Goal: Task Accomplishment & Management: Complete application form

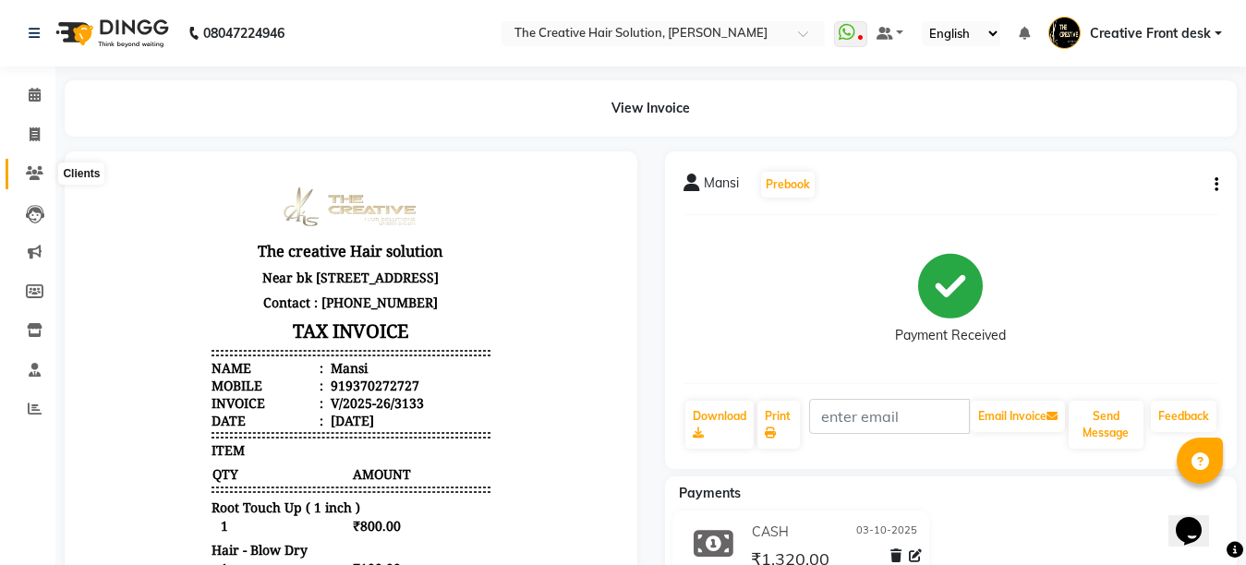
click at [40, 175] on icon at bounding box center [35, 173] width 18 height 14
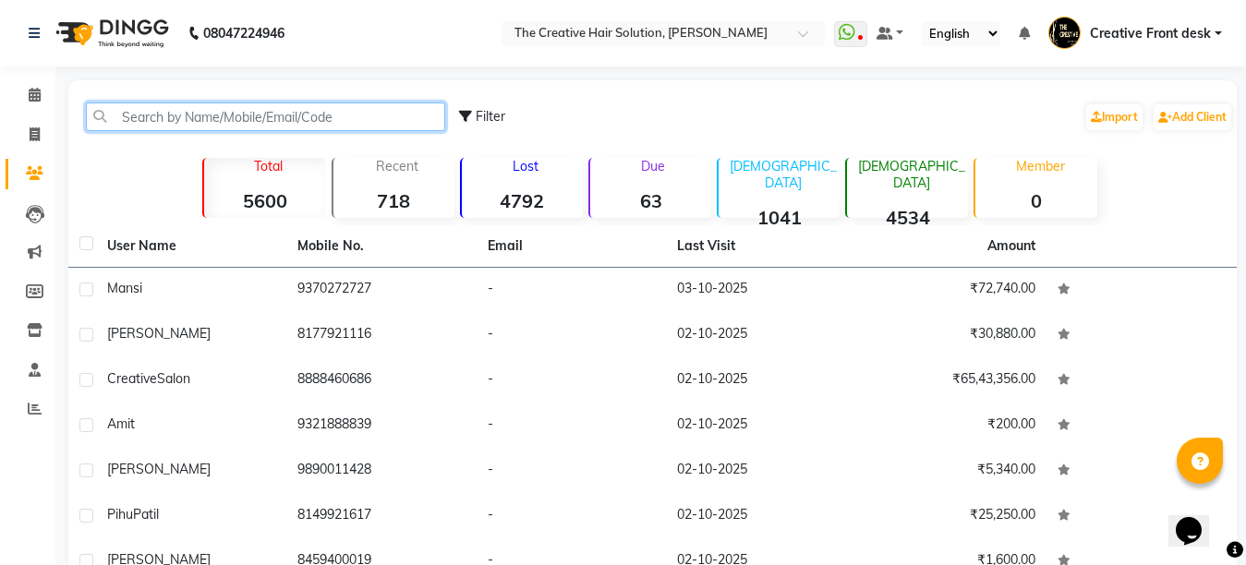
click at [140, 106] on input "text" at bounding box center [265, 116] width 359 height 29
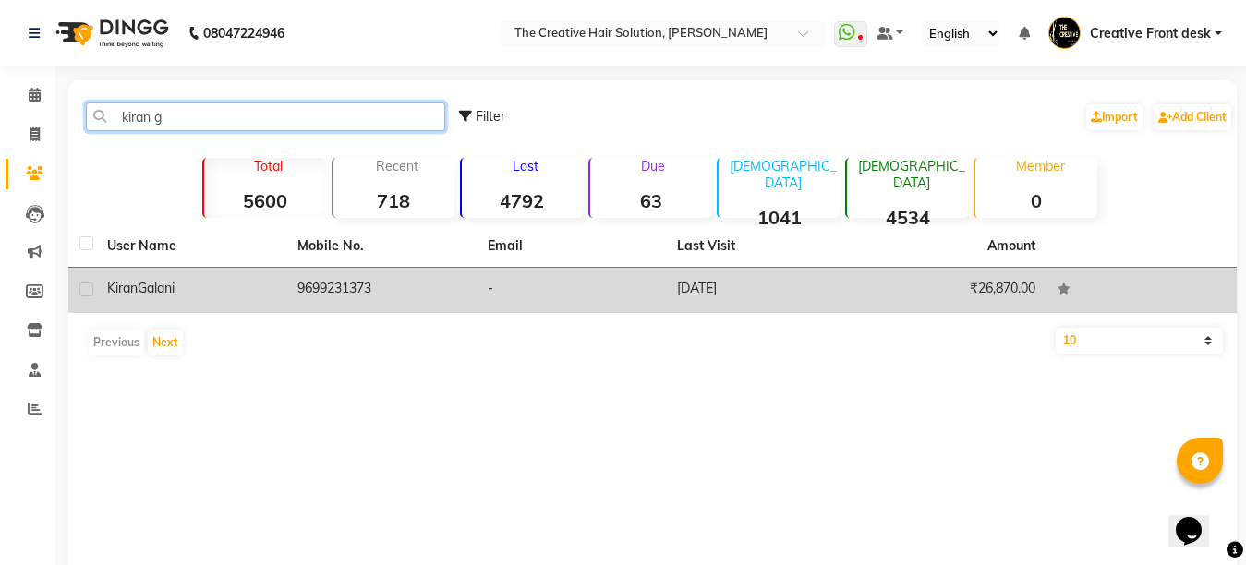
type input "kiran g"
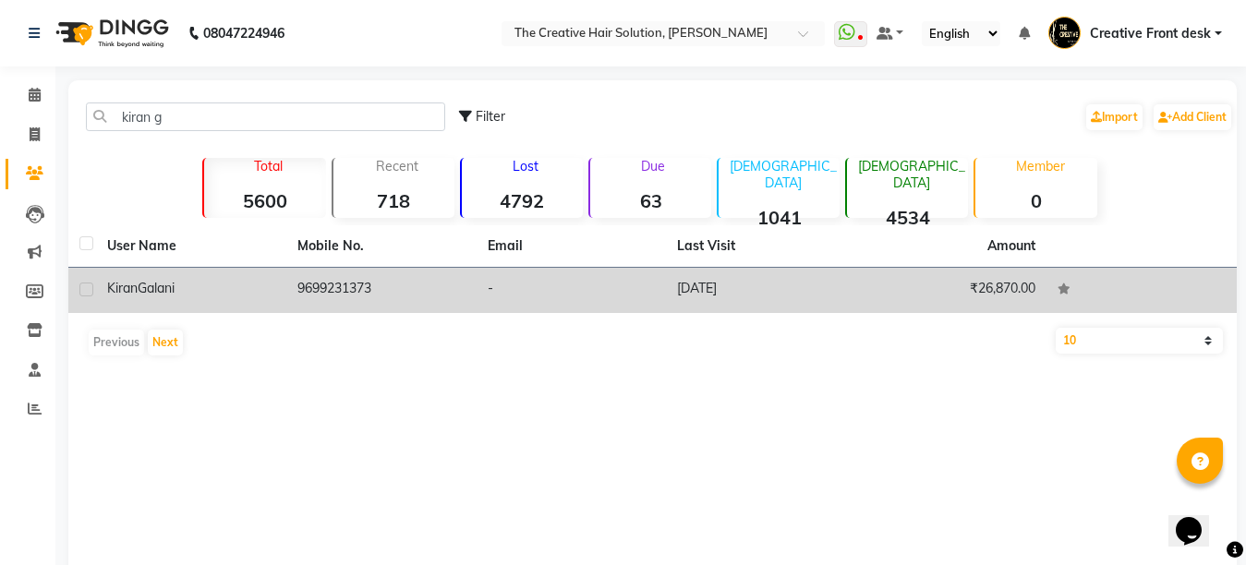
click at [324, 285] on td "9699231373" at bounding box center [381, 290] width 190 height 45
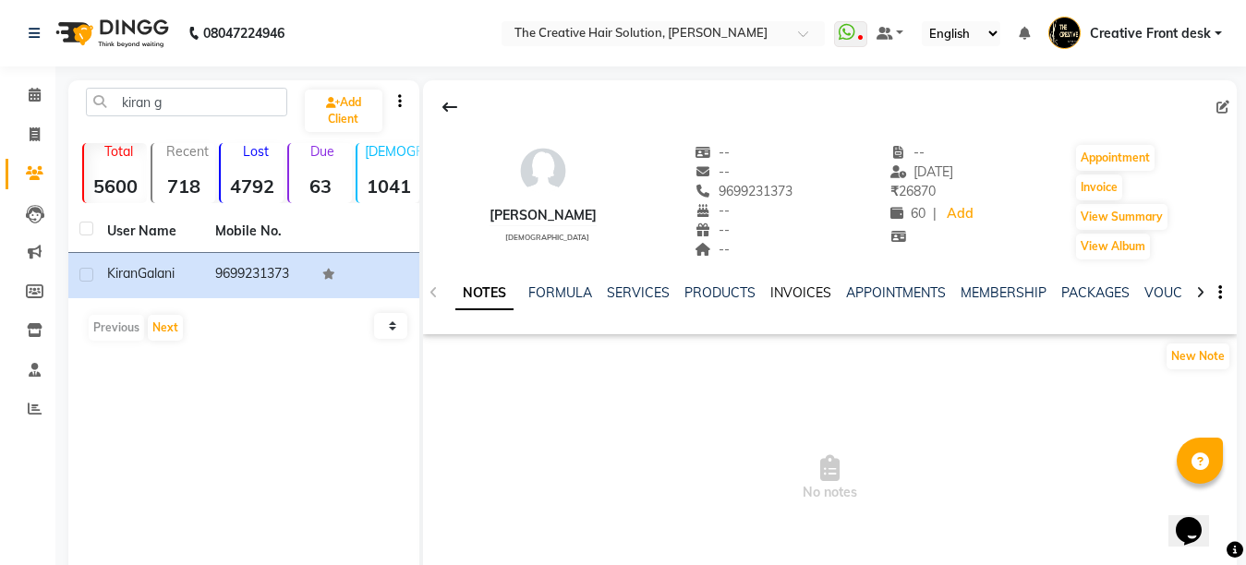
click at [811, 290] on link "INVOICES" at bounding box center [800, 292] width 61 height 17
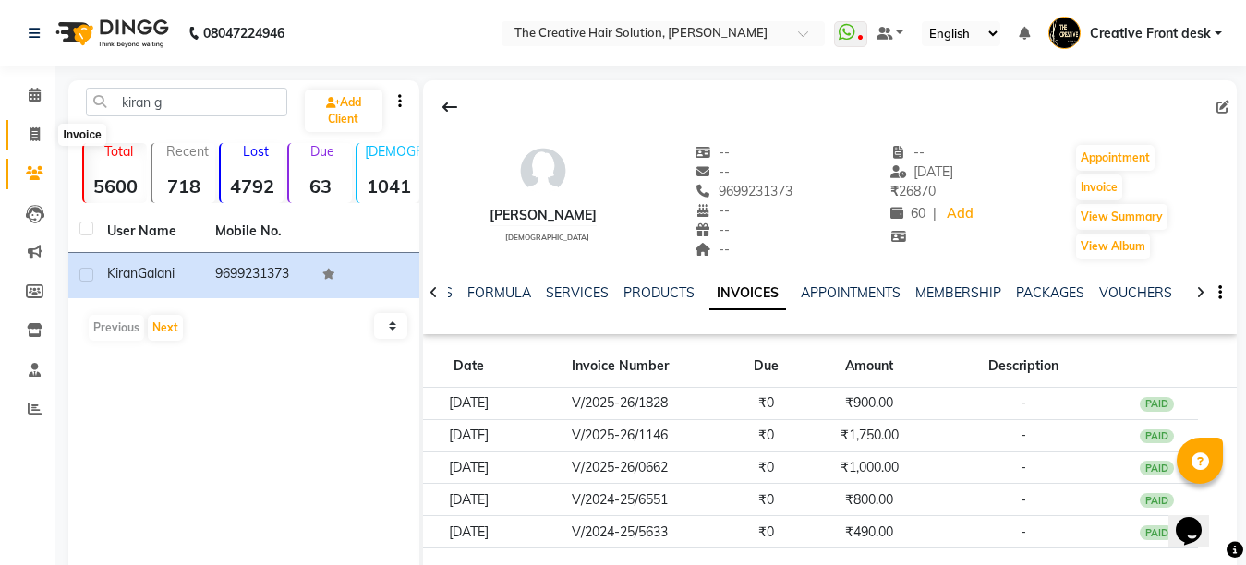
click at [31, 135] on icon at bounding box center [35, 134] width 10 height 14
select select "service"
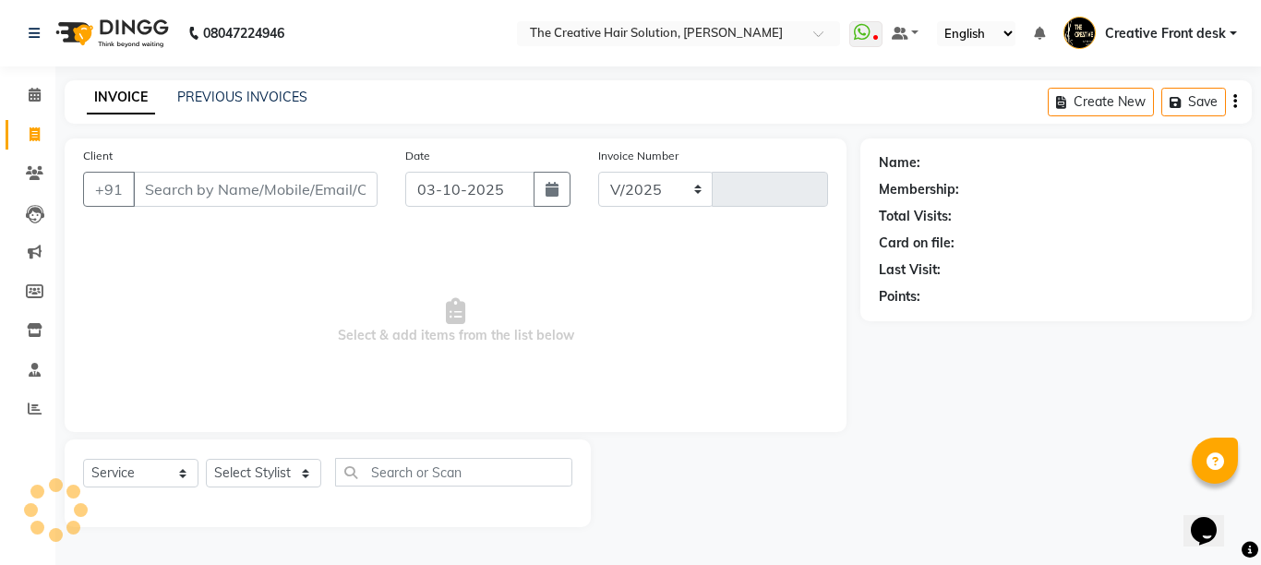
select select "146"
type input "3134"
click at [216, 194] on input "Client" at bounding box center [255, 189] width 245 height 35
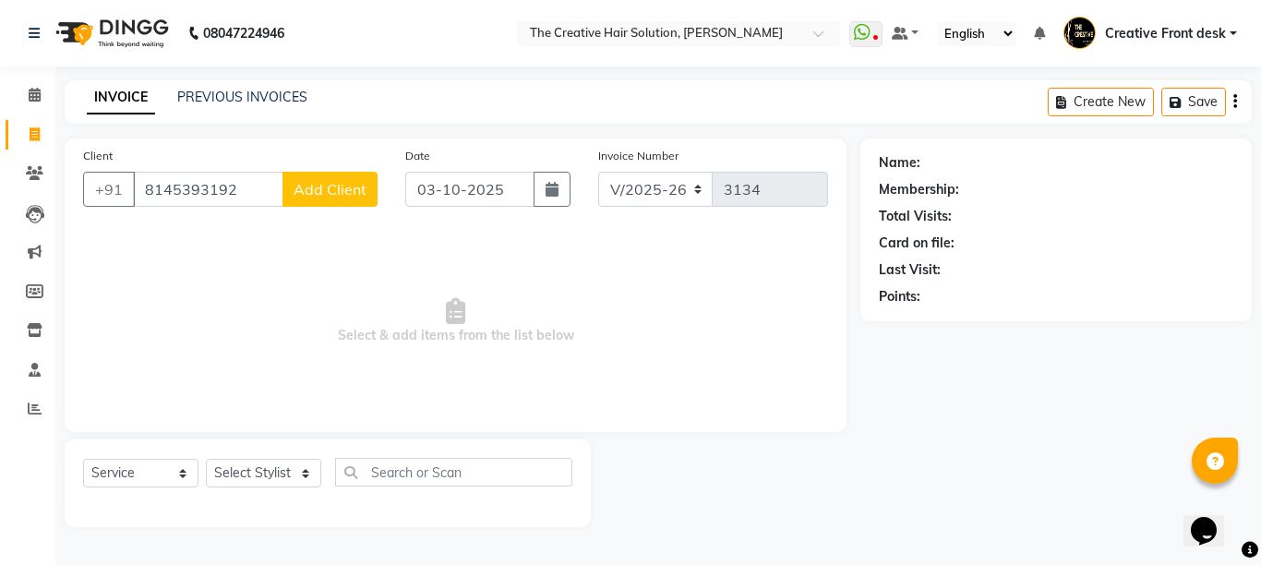
type input "8145393192"
click at [327, 195] on span "Add Client" at bounding box center [330, 189] width 73 height 18
select select "22"
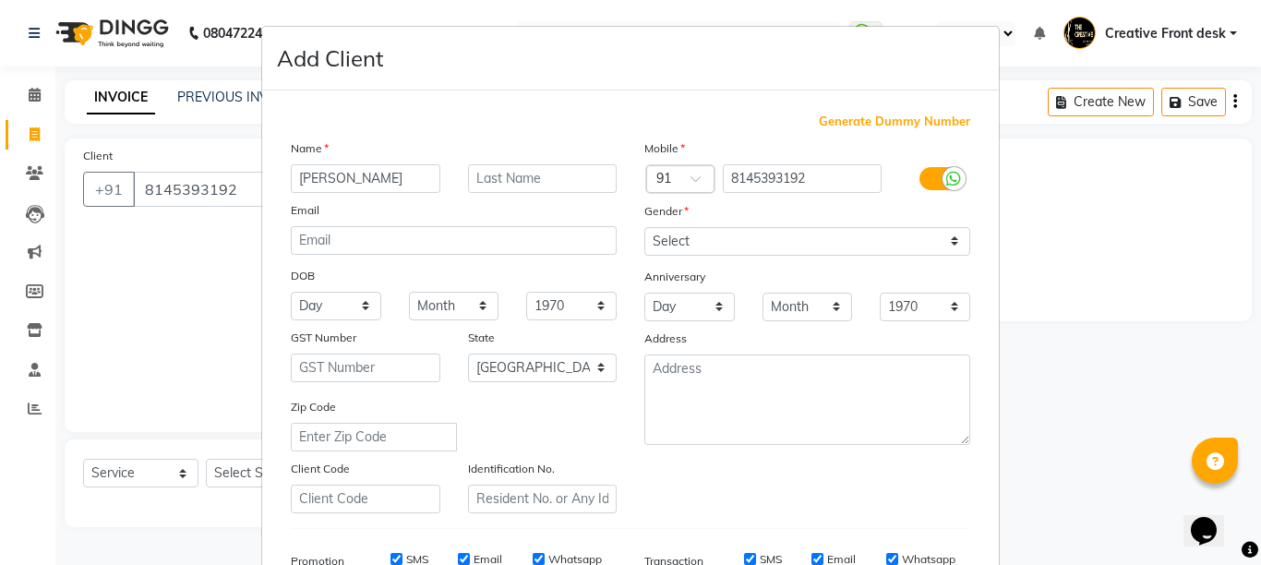
type input "[PERSON_NAME]"
click at [723, 241] on select "Select [DEMOGRAPHIC_DATA] [DEMOGRAPHIC_DATA] Other Prefer Not To Say" at bounding box center [807, 241] width 326 height 29
select select "[DEMOGRAPHIC_DATA]"
click at [644, 227] on select "Select [DEMOGRAPHIC_DATA] [DEMOGRAPHIC_DATA] Other Prefer Not To Say" at bounding box center [807, 241] width 326 height 29
click at [599, 258] on div "Name [PERSON_NAME] Email DOB Day 01 02 03 04 05 06 07 08 09 10 11 12 13 14 15 1…" at bounding box center [454, 325] width 354 height 375
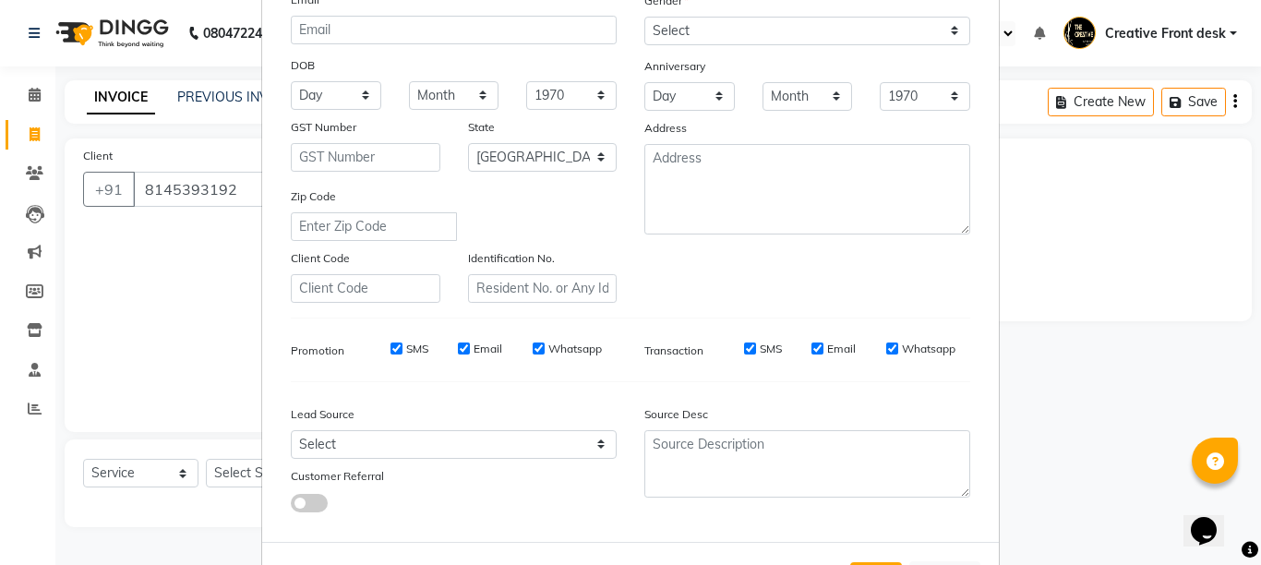
scroll to position [287, 0]
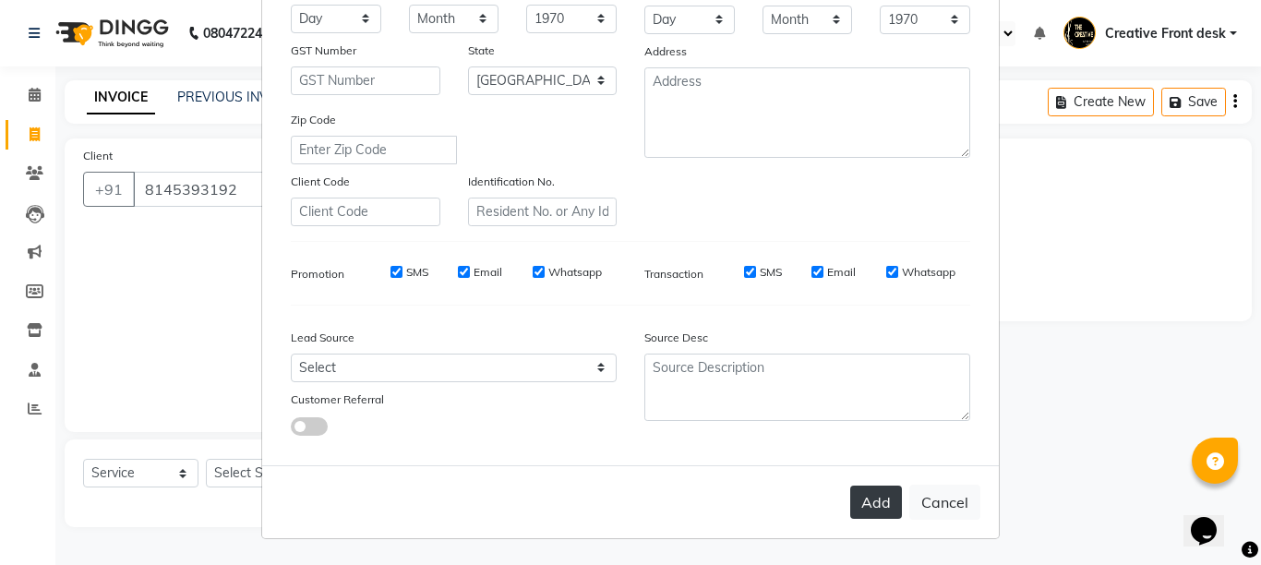
click at [861, 495] on button "Add" at bounding box center [876, 502] width 52 height 33
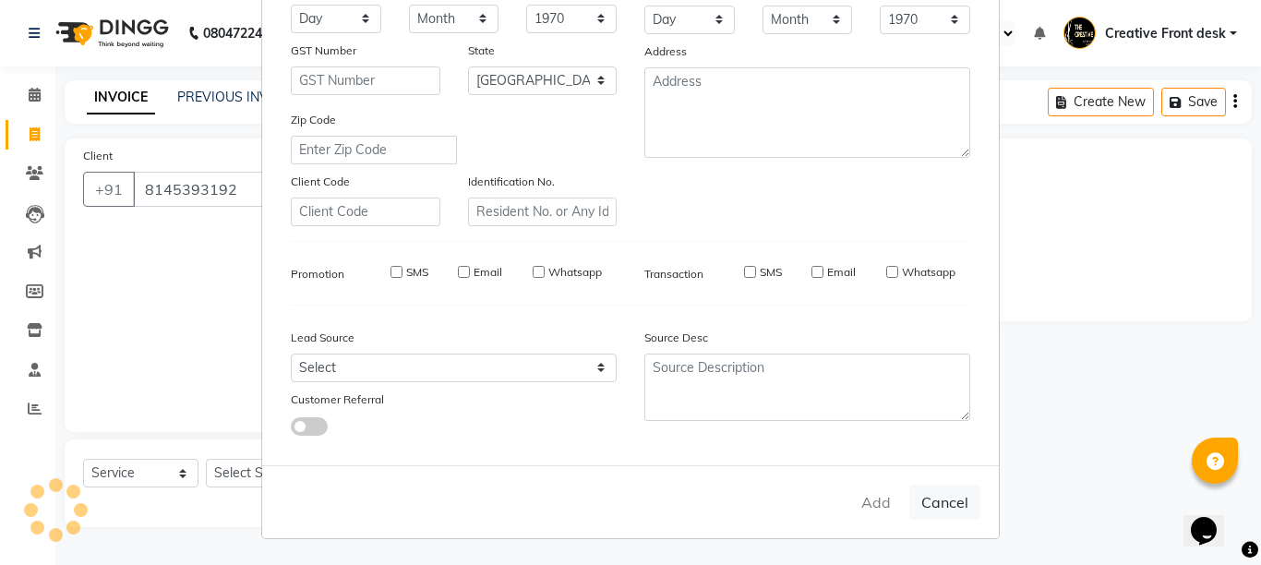
select select
select select "null"
select select
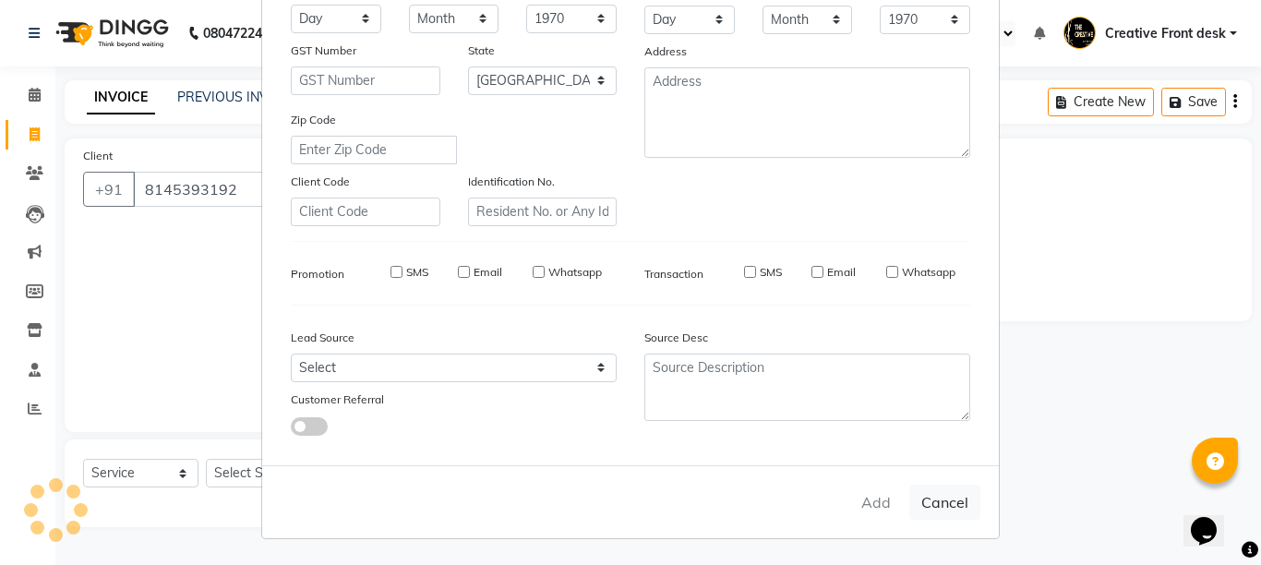
select select
checkbox input "false"
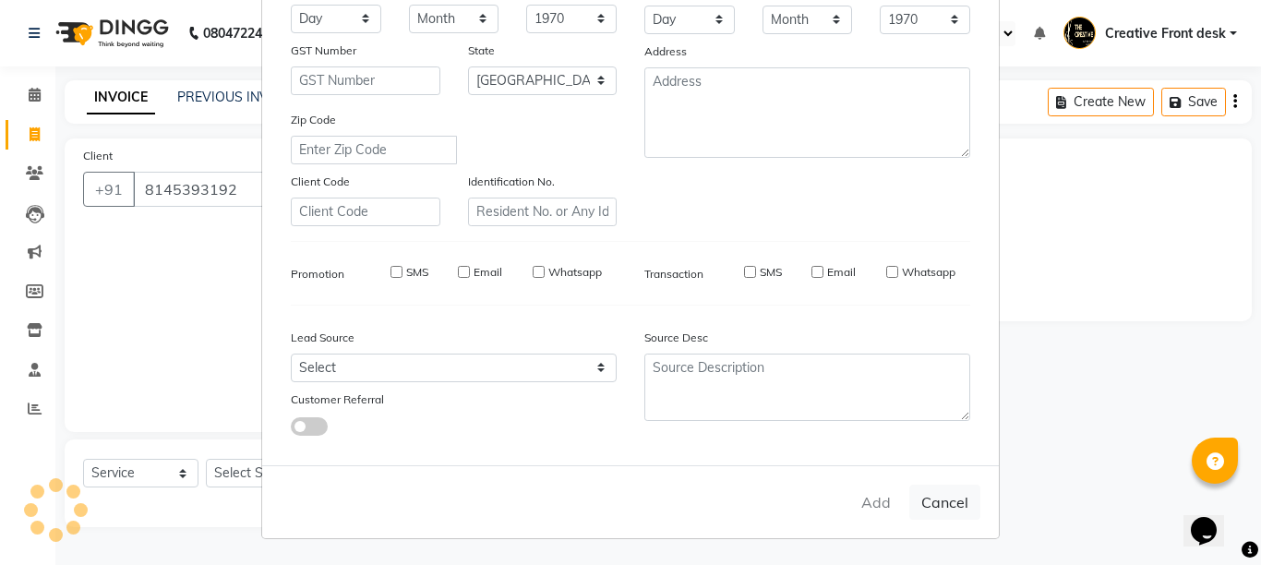
checkbox input "false"
